Goal: Find specific page/section: Find specific page/section

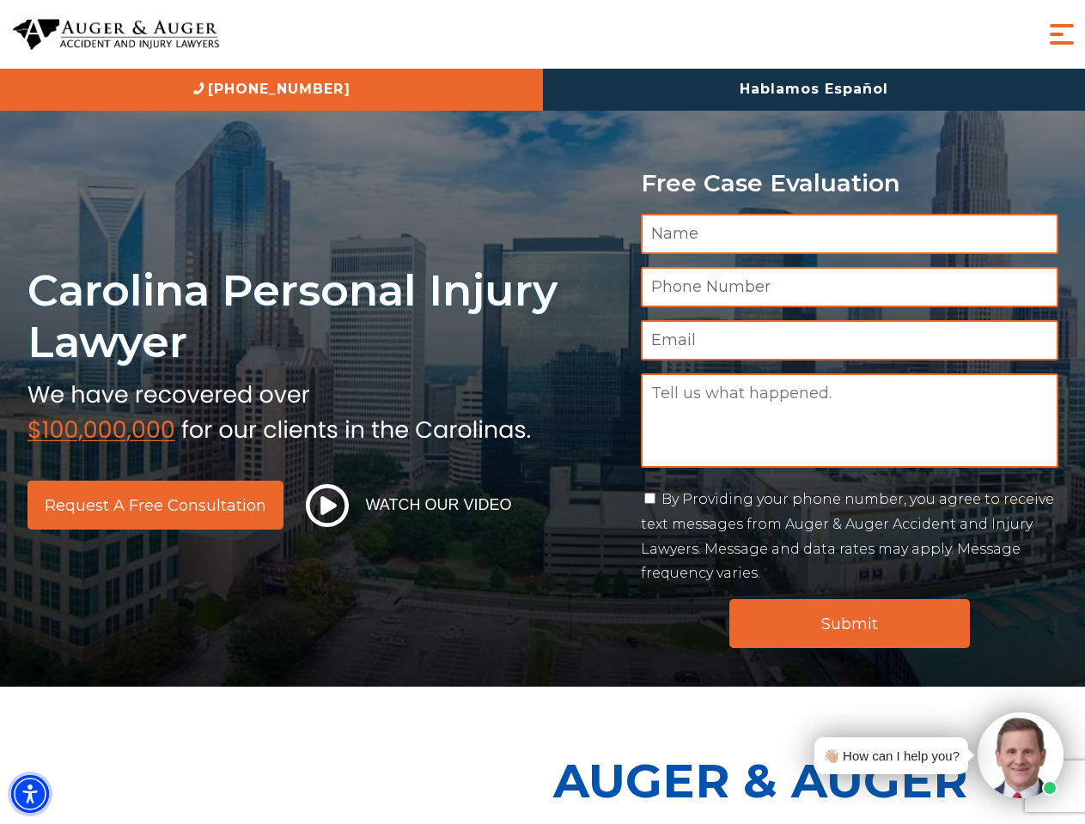
click at [30, 794] on img "Accessibility Menu" at bounding box center [30, 794] width 38 height 38
